Goal: Connect with others: Connect with others

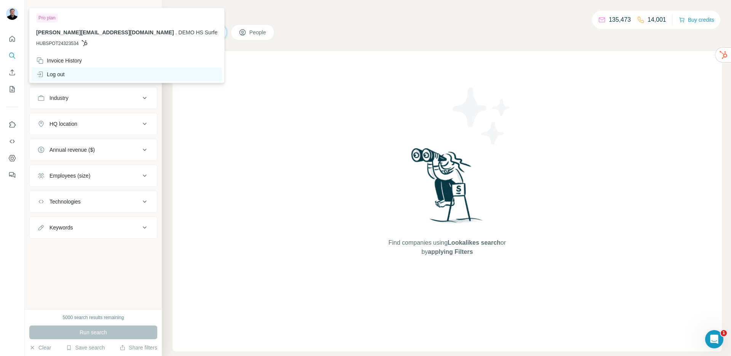
click at [55, 77] on div "Log out" at bounding box center [50, 74] width 29 height 8
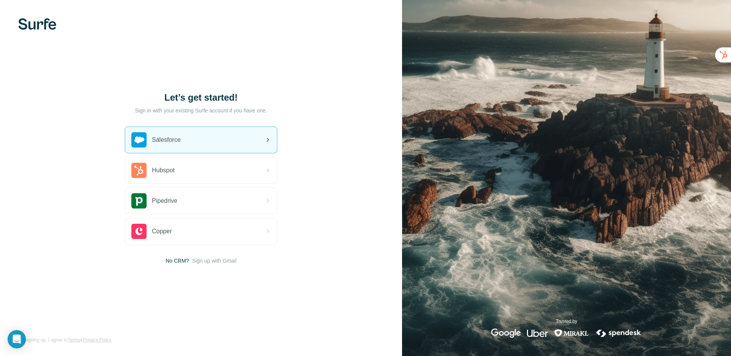
click at [163, 135] on span "Salesforce" at bounding box center [166, 139] width 29 height 9
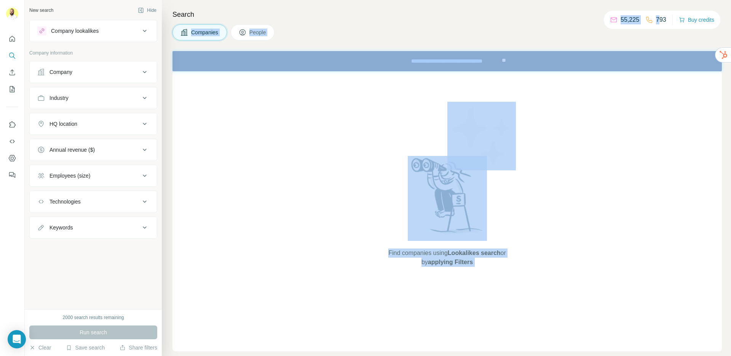
drag, startPoint x: 657, startPoint y: 19, endPoint x: 585, endPoint y: 20, distance: 72.0
click at [585, 20] on div "New search Hide Company lookalikes Company information Company Industry HQ loca…" at bounding box center [378, 178] width 707 height 356
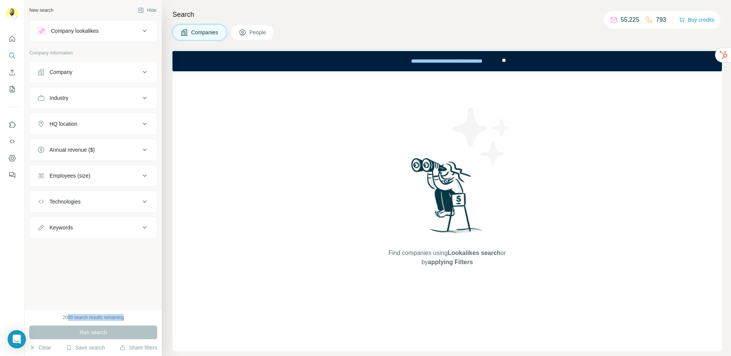
drag, startPoint x: 66, startPoint y: 319, endPoint x: 115, endPoint y: 321, distance: 49.2
click at [114, 321] on div "2000 search results remaining Run search Clear Save search Share filters" at bounding box center [93, 332] width 137 height 47
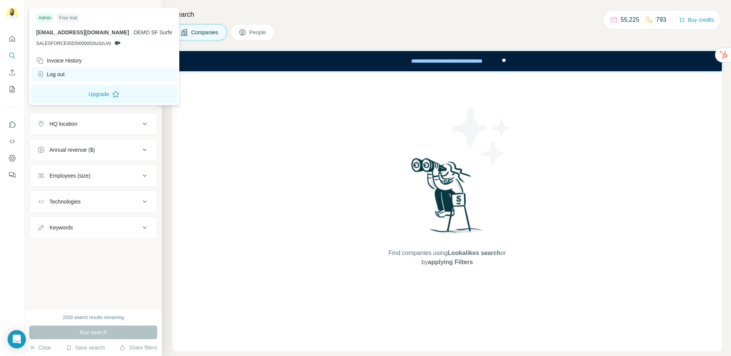
click at [63, 75] on div "Log out" at bounding box center [50, 74] width 29 height 8
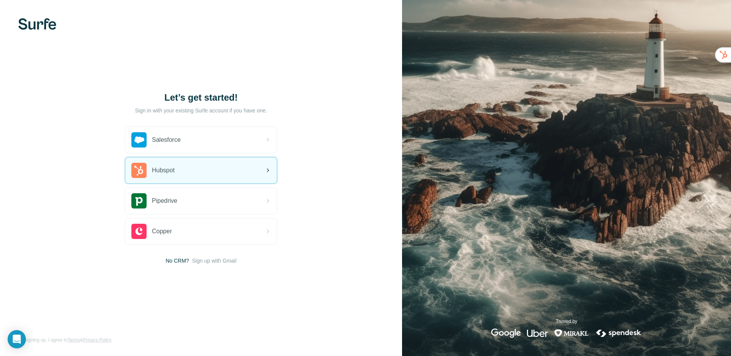
click at [163, 172] on span "Hubspot" at bounding box center [163, 170] width 23 height 9
